Goal: Task Accomplishment & Management: Manage account settings

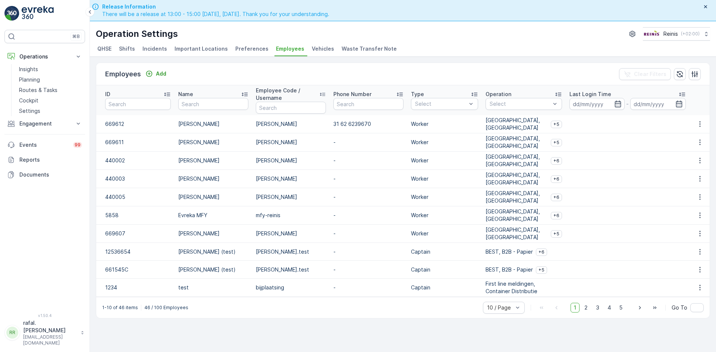
drag, startPoint x: 246, startPoint y: 0, endPoint x: 519, endPoint y: 37, distance: 275.0
click at [519, 36] on div "Operation Settings Reinis ( +02:00 )" at bounding box center [403, 33] width 614 height 13
click at [159, 72] on p "Add" at bounding box center [161, 73] width 10 height 7
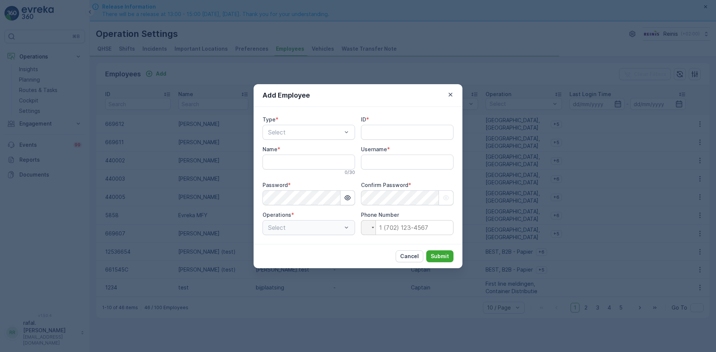
type input "rafal.[PERSON_NAME]"
click at [308, 178] on div "Worker" at bounding box center [309, 176] width 84 height 7
click at [370, 136] on input "ID" at bounding box center [407, 132] width 93 height 15
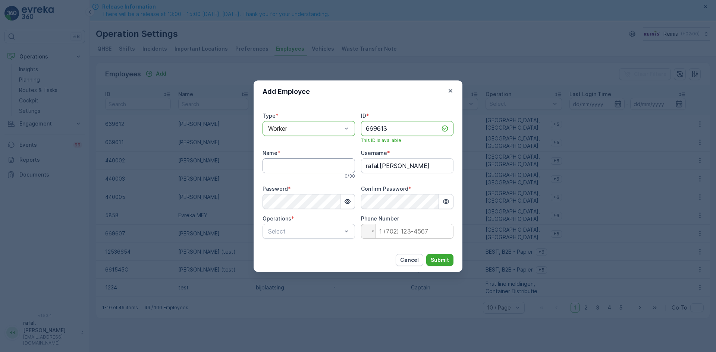
type input "669613"
click at [300, 170] on input "Name" at bounding box center [309, 166] width 93 height 15
click at [284, 168] on input "Name" at bounding box center [309, 166] width 93 height 15
click at [299, 163] on input "Name" at bounding box center [309, 166] width 93 height 15
type input "[PERSON_NAME]"
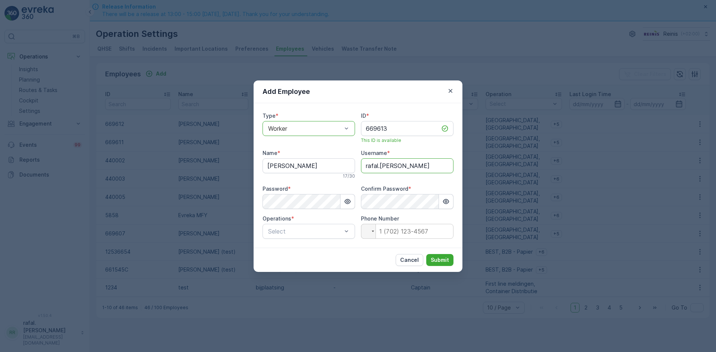
drag, startPoint x: 424, startPoint y: 169, endPoint x: 358, endPoint y: 164, distance: 66.2
click at [358, 164] on div "Type * option Worker, selected. Worker ID * 669613 This ID is available Name * …" at bounding box center [358, 175] width 191 height 127
type input "b.beukelman"
click at [243, 208] on div "Add Employee Type * option Worker, selected. Worker ID * 669613 This ID is avai…" at bounding box center [358, 176] width 716 height 352
click at [444, 200] on icon "button" at bounding box center [445, 201] width 7 height 7
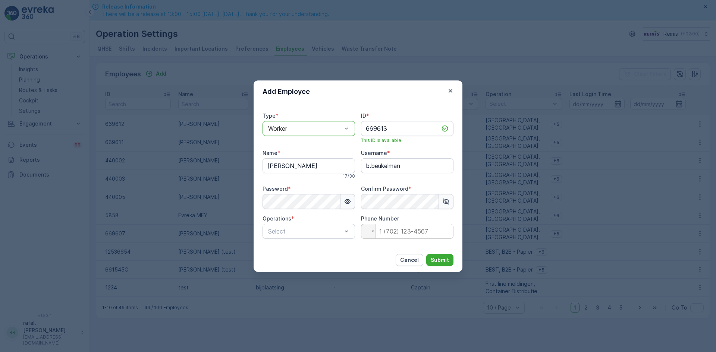
click at [347, 199] on icon "button" at bounding box center [347, 201] width 7 height 7
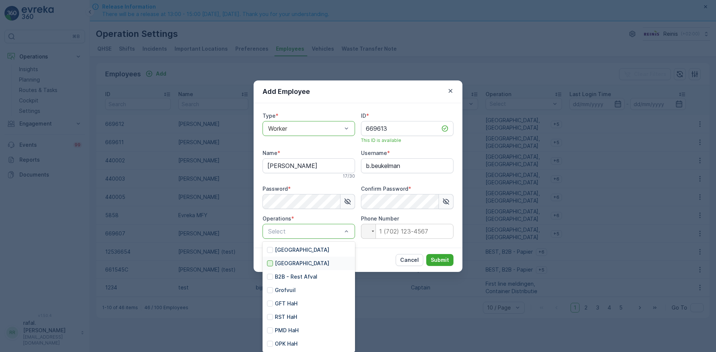
click at [269, 262] on div at bounding box center [270, 264] width 6 height 6
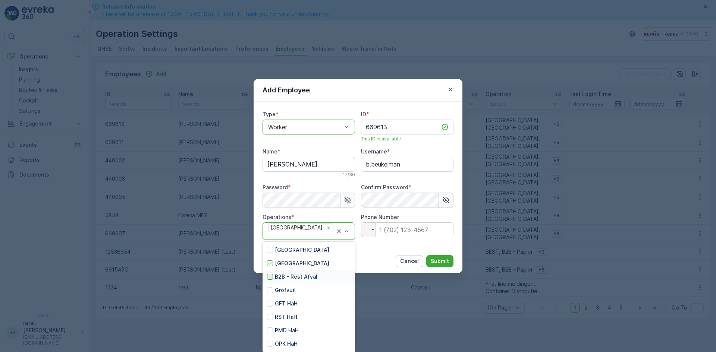
click at [270, 279] on div at bounding box center [270, 277] width 6 height 6
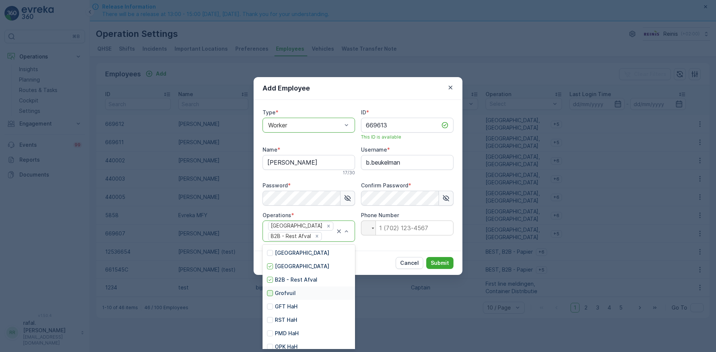
click at [269, 293] on div at bounding box center [270, 294] width 6 height 6
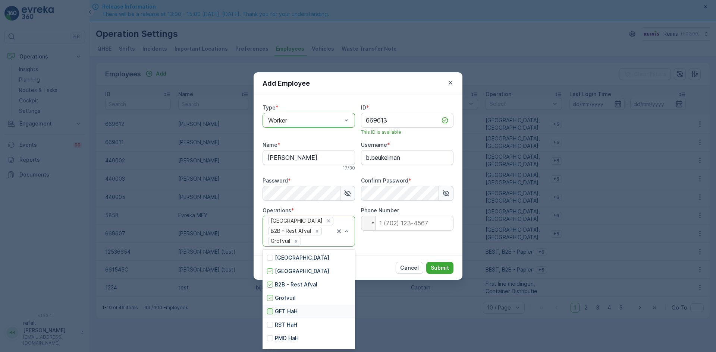
click at [268, 311] on div at bounding box center [270, 312] width 6 height 6
click at [269, 323] on div at bounding box center [270, 325] width 6 height 6
click at [269, 338] on div at bounding box center [270, 339] width 6 height 6
click at [271, 258] on div at bounding box center [270, 258] width 6 height 6
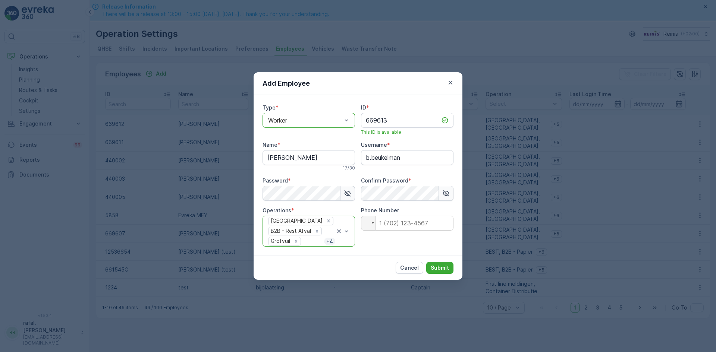
click at [361, 269] on div "Cancel Submit" at bounding box center [358, 268] width 209 height 24
click at [445, 270] on p "Submit" at bounding box center [440, 267] width 18 height 7
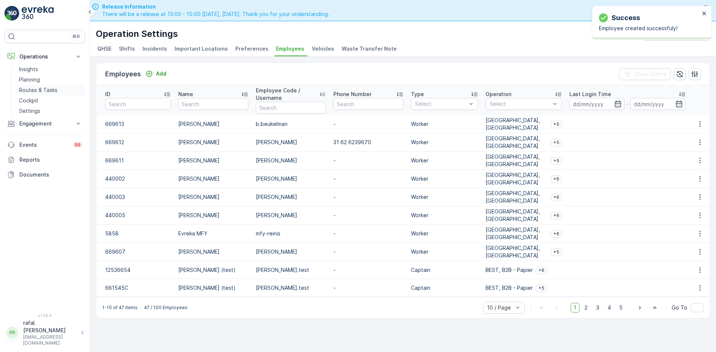
click at [50, 89] on p "Routes & Tasks" at bounding box center [38, 90] width 38 height 7
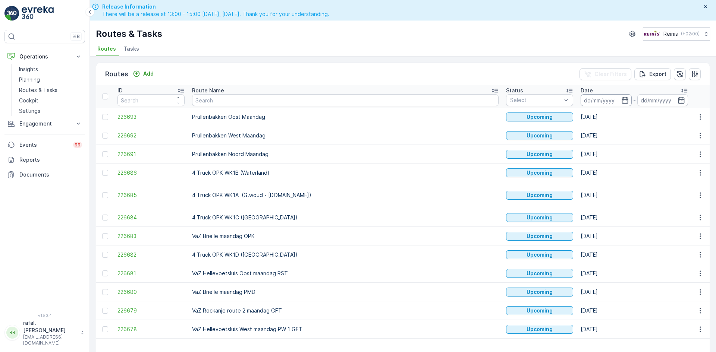
click at [581, 100] on input at bounding box center [606, 100] width 51 height 12
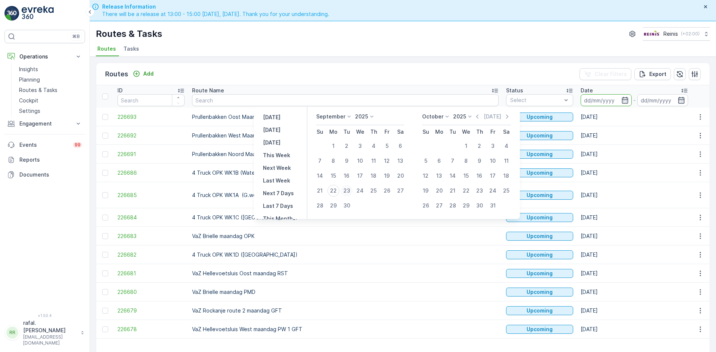
click at [346, 191] on div "23" at bounding box center [347, 191] width 12 height 12
type input "[DATE]"
click at [346, 191] on div "23" at bounding box center [347, 191] width 12 height 12
type input "[DATE]"
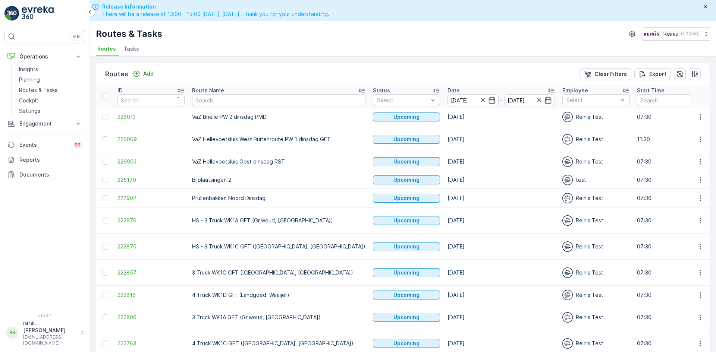
click at [358, 90] on icon at bounding box center [361, 90] width 7 height 7
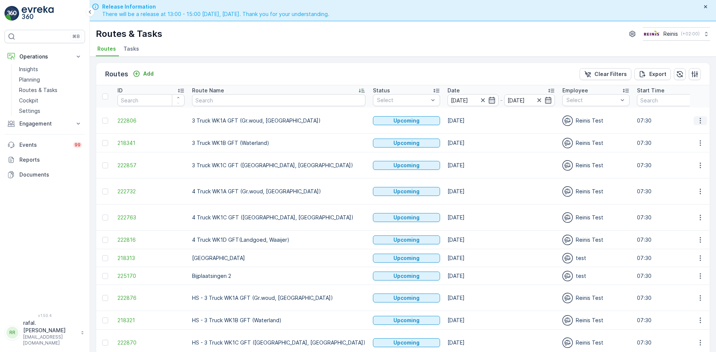
click at [697, 120] on icon "button" at bounding box center [700, 120] width 7 height 7
click at [693, 175] on span "Change Assignee" at bounding box center [683, 173] width 44 height 7
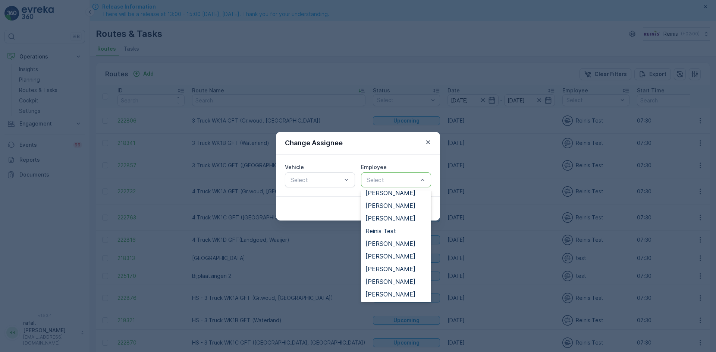
scroll to position [240, 0]
click at [400, 253] on span "[PERSON_NAME]" at bounding box center [391, 256] width 50 height 7
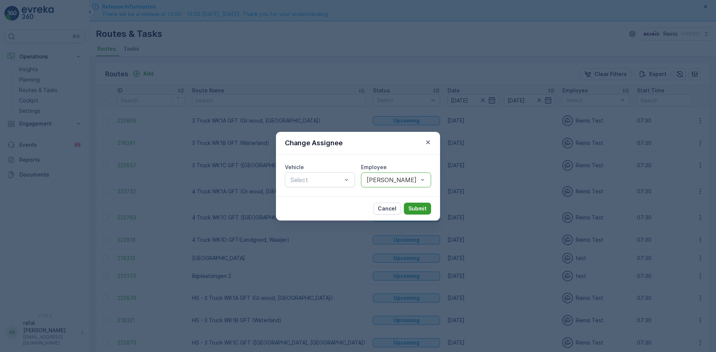
click at [410, 210] on p "Submit" at bounding box center [417, 208] width 18 height 7
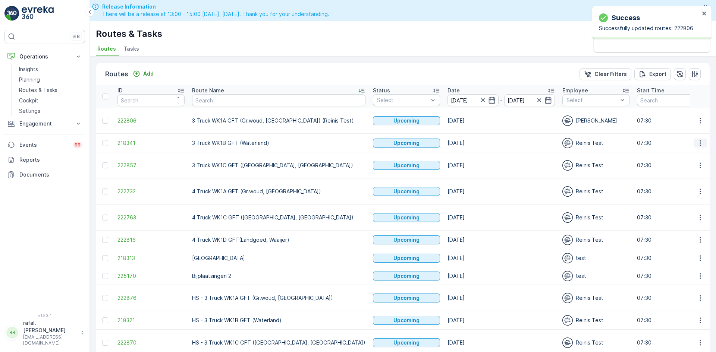
click at [697, 143] on icon "button" at bounding box center [700, 142] width 7 height 7
click at [689, 195] on span "Change Assignee" at bounding box center [683, 195] width 44 height 7
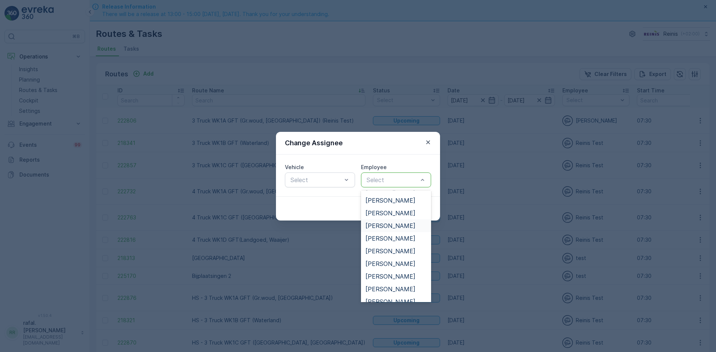
scroll to position [0, 0]
click at [401, 212] on span "[PERSON_NAME]" at bounding box center [391, 211] width 50 height 7
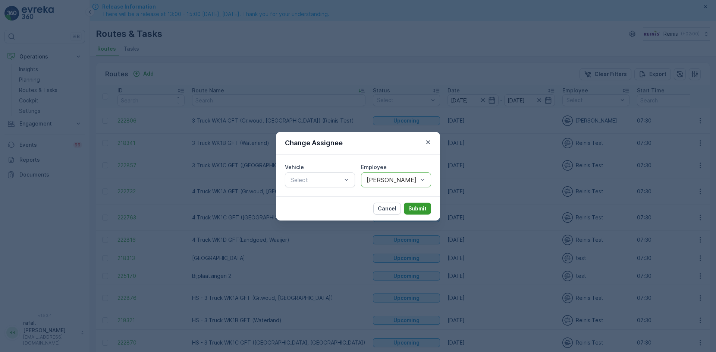
click at [422, 211] on p "Submit" at bounding box center [417, 208] width 18 height 7
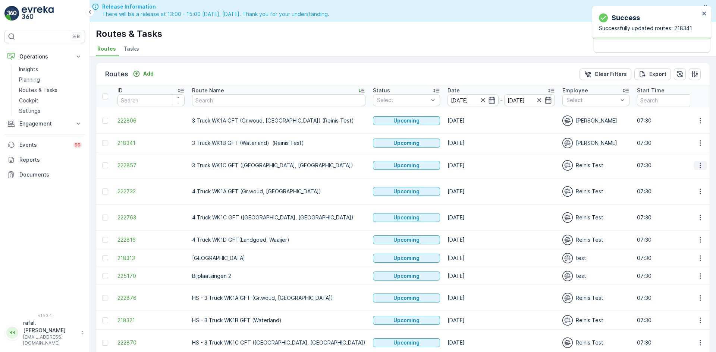
click at [701, 165] on icon "button" at bounding box center [700, 165] width 7 height 7
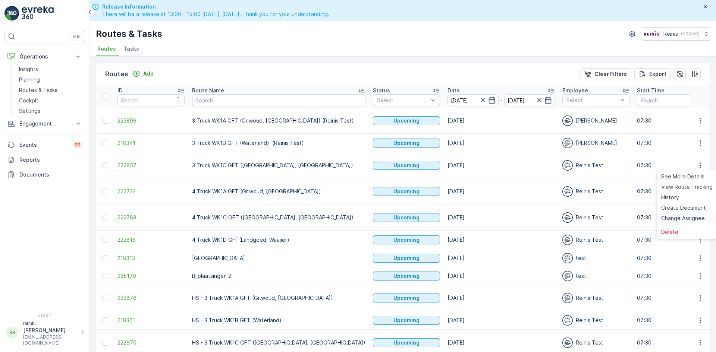
click at [693, 216] on span "Change Assignee" at bounding box center [683, 218] width 44 height 7
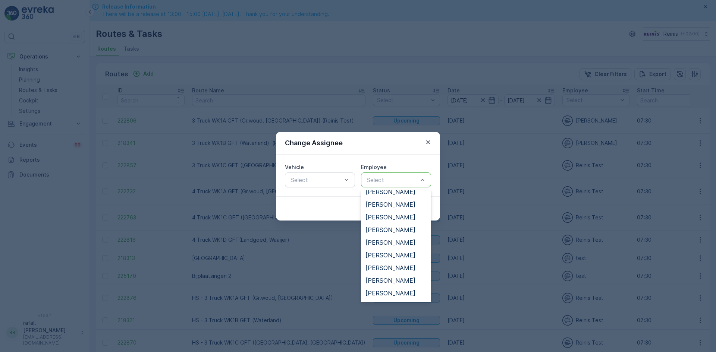
scroll to position [128, 0]
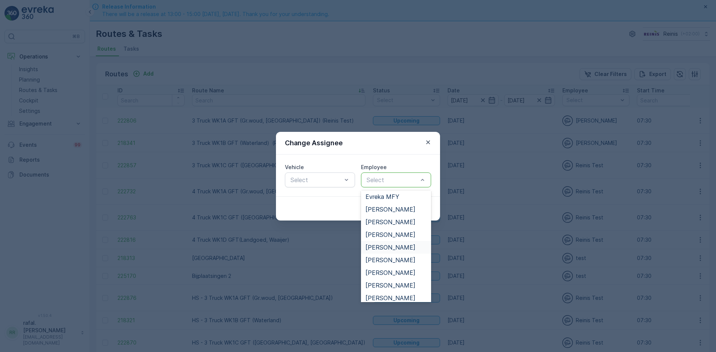
click at [402, 246] on span "[PERSON_NAME]" at bounding box center [391, 247] width 50 height 7
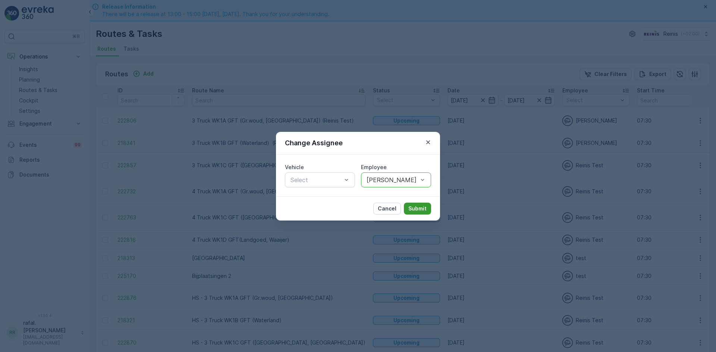
click at [411, 210] on p "Submit" at bounding box center [417, 208] width 18 height 7
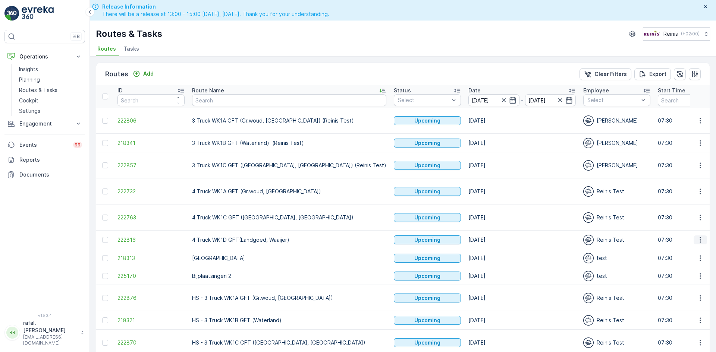
click at [699, 237] on icon "button" at bounding box center [700, 239] width 7 height 7
click at [694, 292] on span "Change Assignee" at bounding box center [683, 292] width 44 height 7
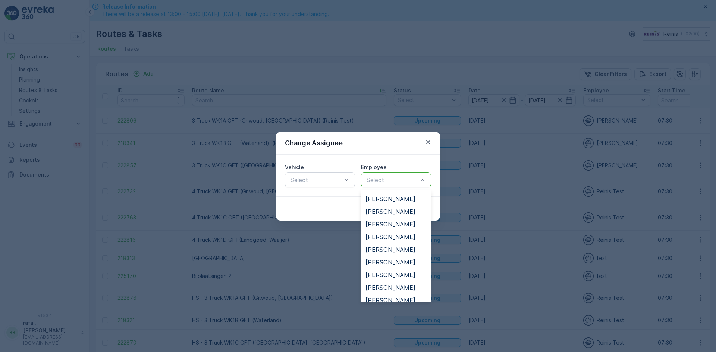
scroll to position [149, 0]
click at [395, 265] on span "[PERSON_NAME]" at bounding box center [391, 264] width 50 height 7
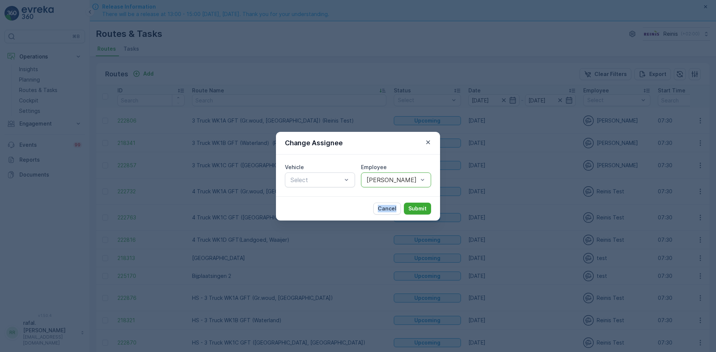
click at [395, 265] on div "Change Assignee Vehicle Select Employee option [PERSON_NAME], selected. [PERSON…" at bounding box center [358, 176] width 716 height 352
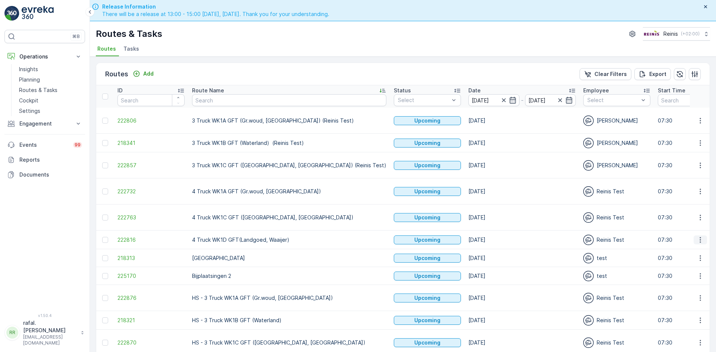
click at [697, 240] on icon "button" at bounding box center [700, 239] width 7 height 7
click at [687, 291] on span "Change Assignee" at bounding box center [683, 292] width 44 height 7
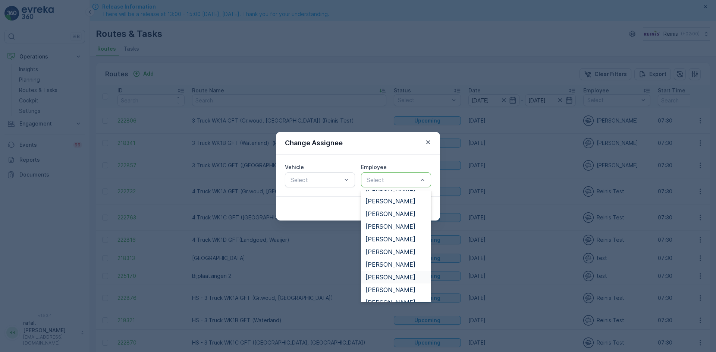
click at [396, 277] on span "[PERSON_NAME]" at bounding box center [391, 277] width 50 height 7
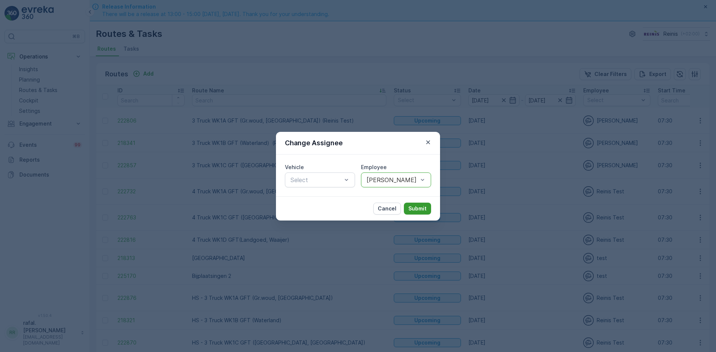
click at [421, 210] on p "Submit" at bounding box center [417, 208] width 18 height 7
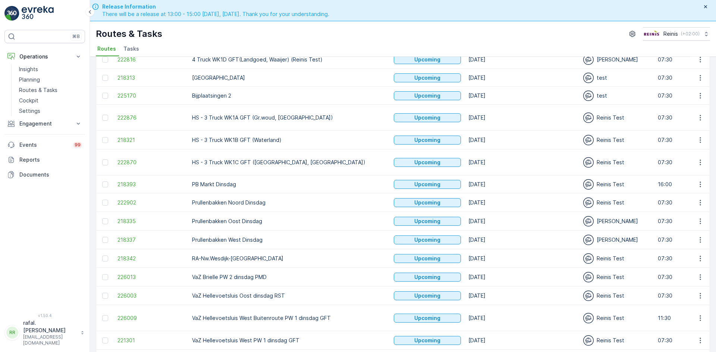
scroll to position [186, 0]
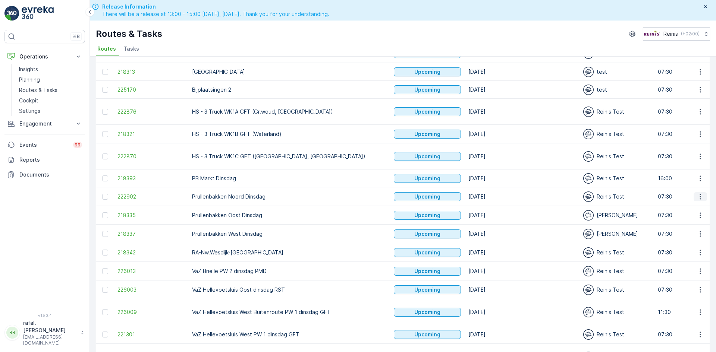
click at [702, 194] on icon "button" at bounding box center [700, 196] width 7 height 7
click at [700, 251] on span "Change Assignee" at bounding box center [683, 249] width 44 height 7
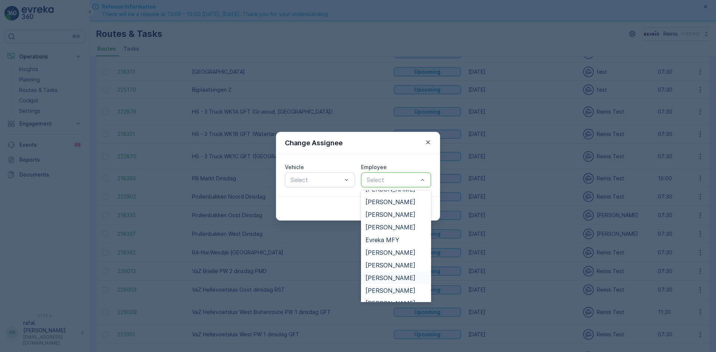
click at [392, 279] on span "[PERSON_NAME]" at bounding box center [391, 278] width 50 height 7
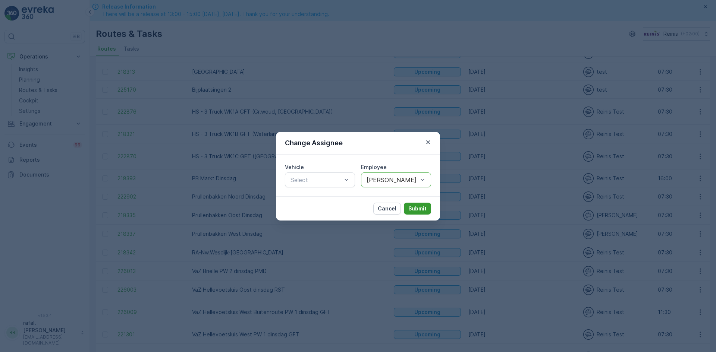
click at [421, 208] on p "Submit" at bounding box center [417, 208] width 18 height 7
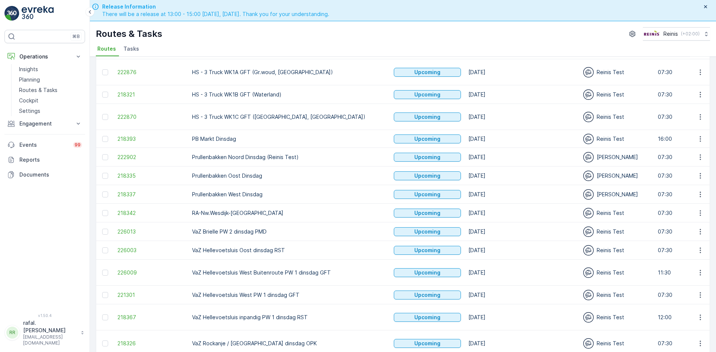
scroll to position [213, 0]
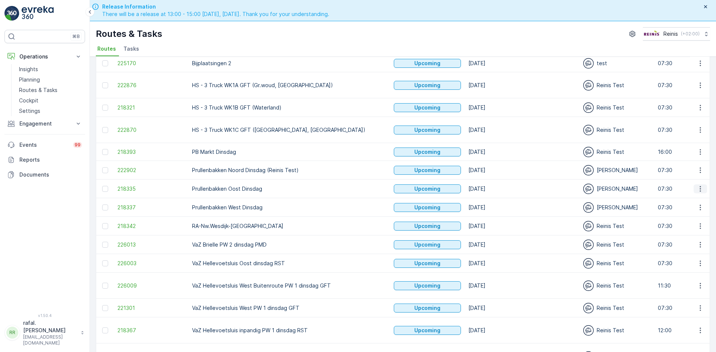
click at [697, 187] on icon "button" at bounding box center [700, 188] width 7 height 7
click at [692, 239] on span "Change Assignee" at bounding box center [683, 241] width 44 height 7
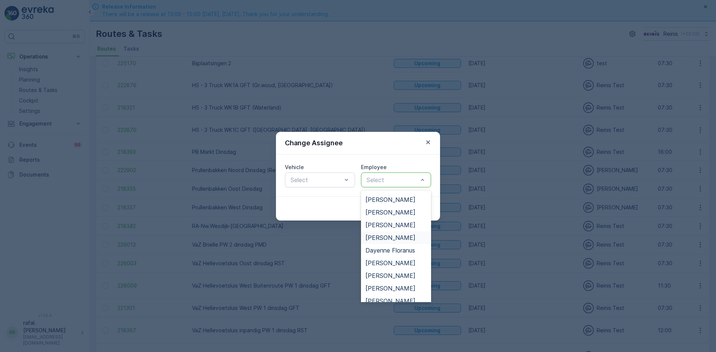
scroll to position [112, 0]
click at [395, 290] on span "[PERSON_NAME]" at bounding box center [391, 289] width 50 height 7
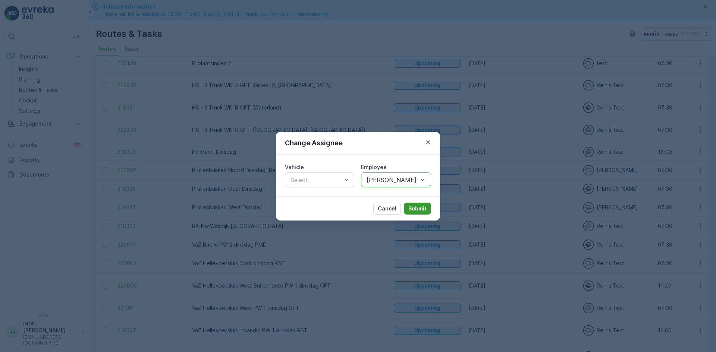
click at [422, 206] on p "Submit" at bounding box center [417, 208] width 18 height 7
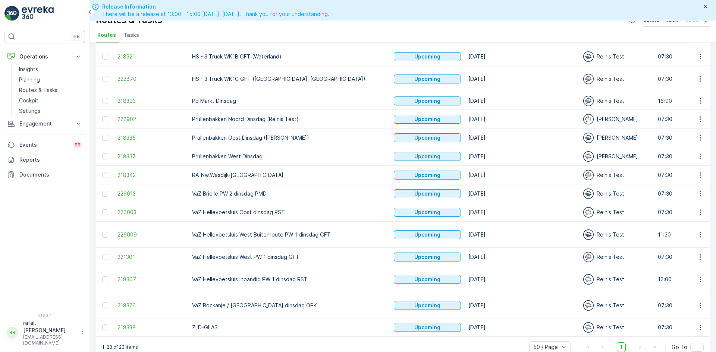
scroll to position [21, 0]
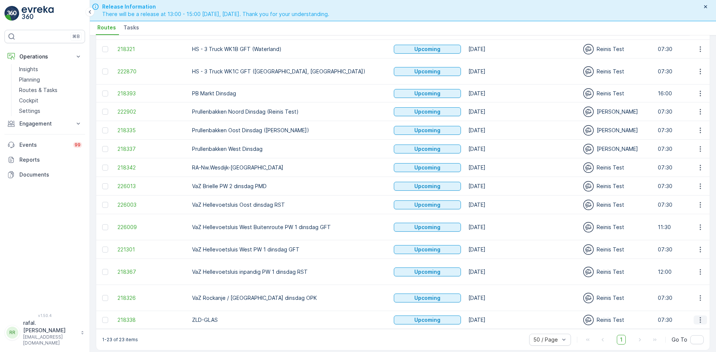
click at [699, 317] on icon "button" at bounding box center [700, 320] width 7 height 7
click at [695, 287] on span "Change Assignee" at bounding box center [683, 286] width 44 height 7
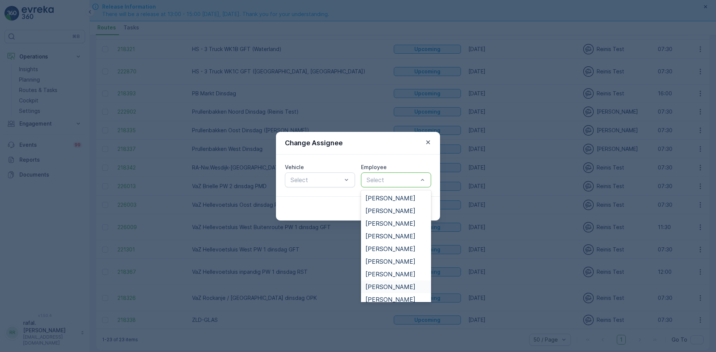
click at [389, 288] on span "[PERSON_NAME]" at bounding box center [391, 287] width 50 height 7
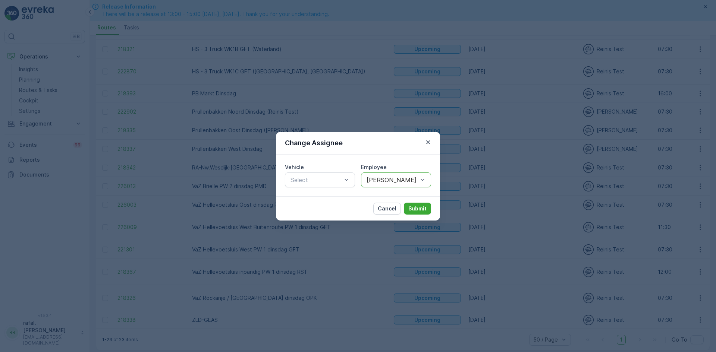
click at [412, 201] on div "Cancel Submit" at bounding box center [358, 209] width 164 height 24
click at [415, 206] on p "Submit" at bounding box center [417, 208] width 18 height 7
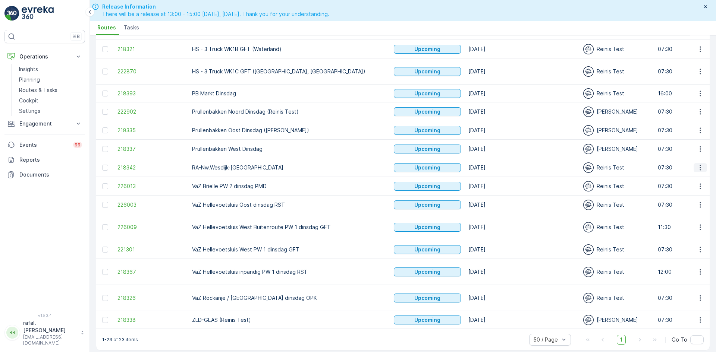
drag, startPoint x: 697, startPoint y: 166, endPoint x: 699, endPoint y: 170, distance: 4.8
click at [697, 166] on icon "button" at bounding box center [700, 167] width 7 height 7
click at [686, 219] on span "Change Assignee" at bounding box center [683, 220] width 44 height 7
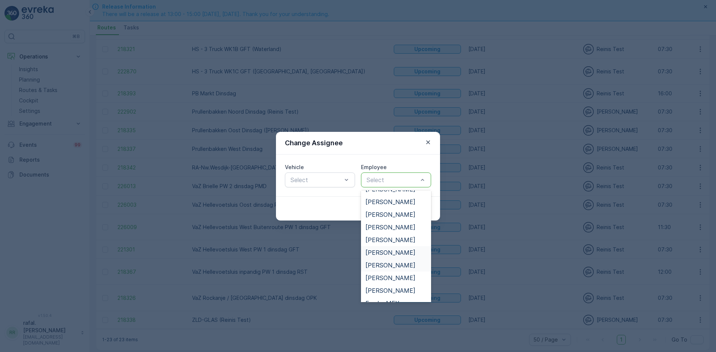
scroll to position [37, 0]
click at [391, 214] on span "[PERSON_NAME]" at bounding box center [391, 211] width 50 height 7
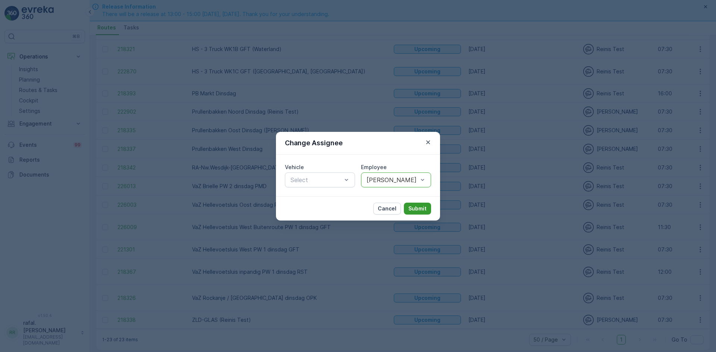
click at [414, 208] on p "Submit" at bounding box center [417, 208] width 18 height 7
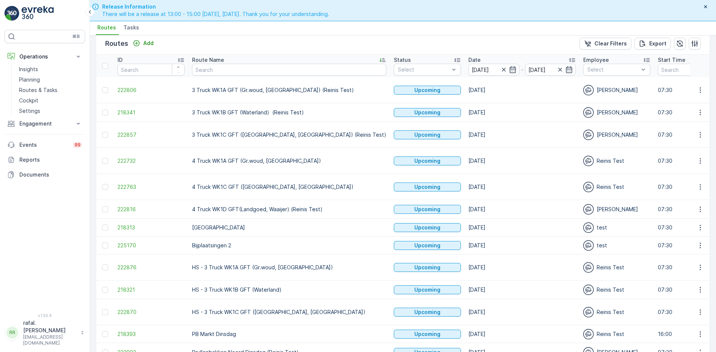
scroll to position [0, 0]
